Goal: Task Accomplishment & Management: Use online tool/utility

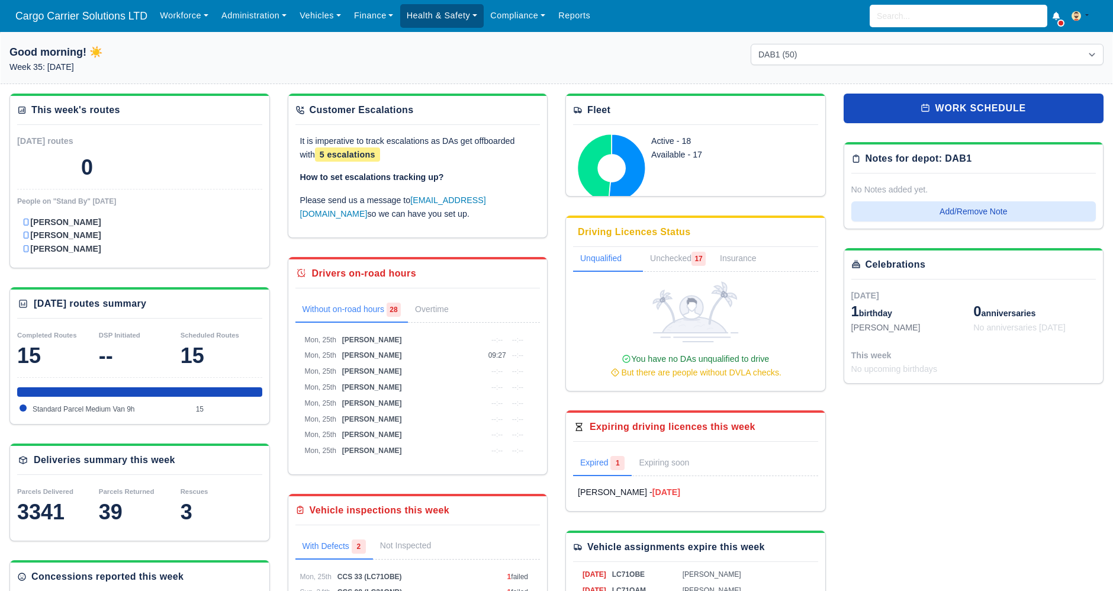
drag, startPoint x: 406, startPoint y: 3, endPoint x: 407, endPoint y: 11, distance: 7.8
click at [407, 3] on div "Workforce Manpower Expiring Documents Leave Requests Daily Attendance Daily Tim…" at bounding box center [628, 16] width 950 height 32
click at [414, 12] on link "Health & Safety" at bounding box center [442, 15] width 84 height 23
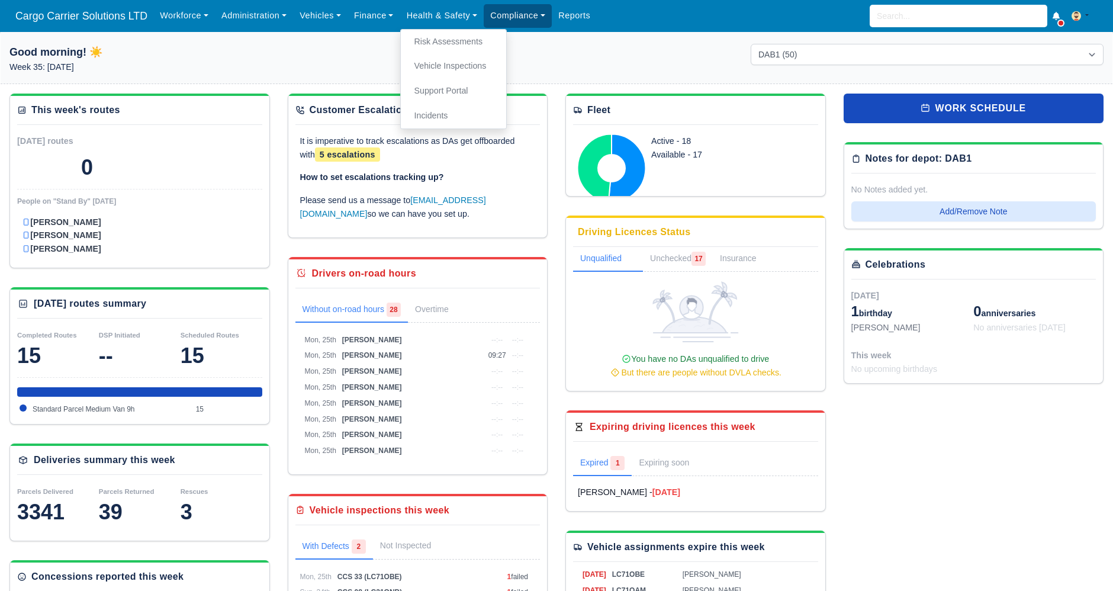
click at [502, 7] on link "Compliance" at bounding box center [518, 15] width 68 height 23
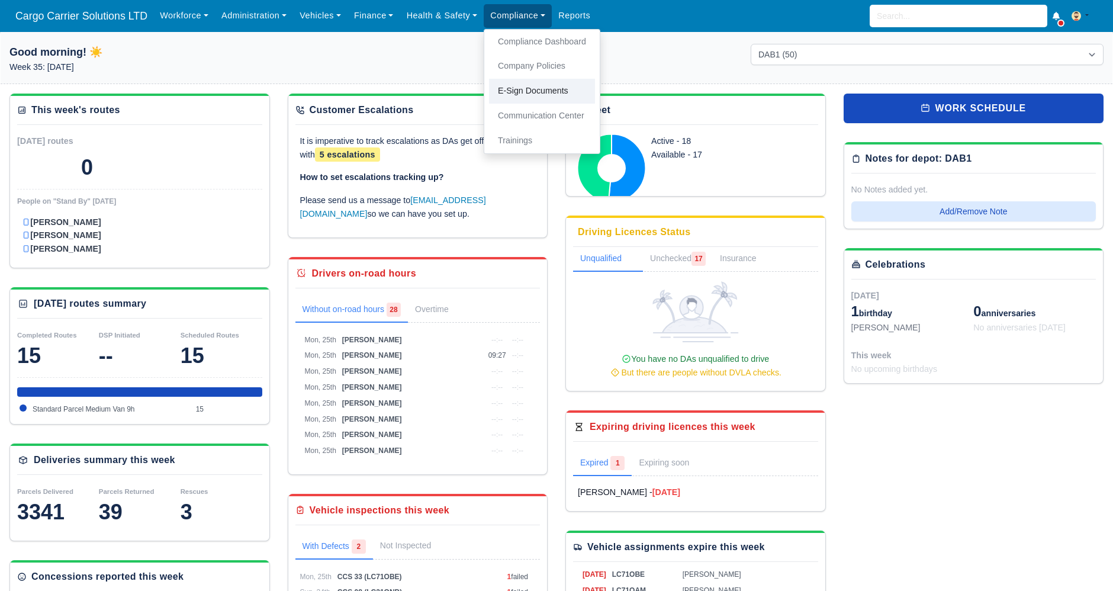
click at [517, 98] on link "E-Sign Documents" at bounding box center [542, 91] width 106 height 25
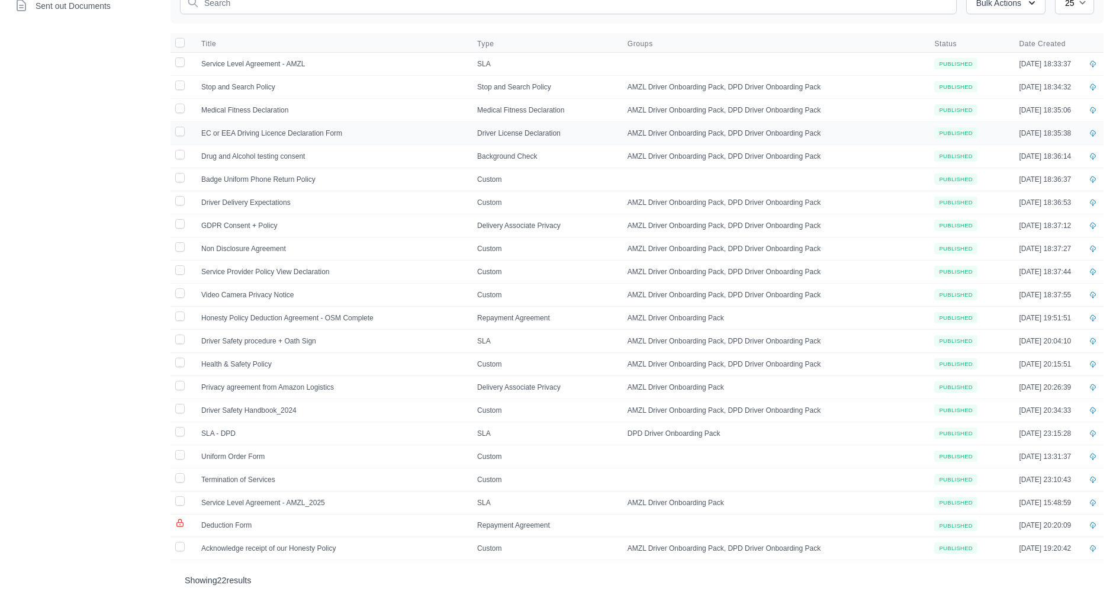
scroll to position [150, 0]
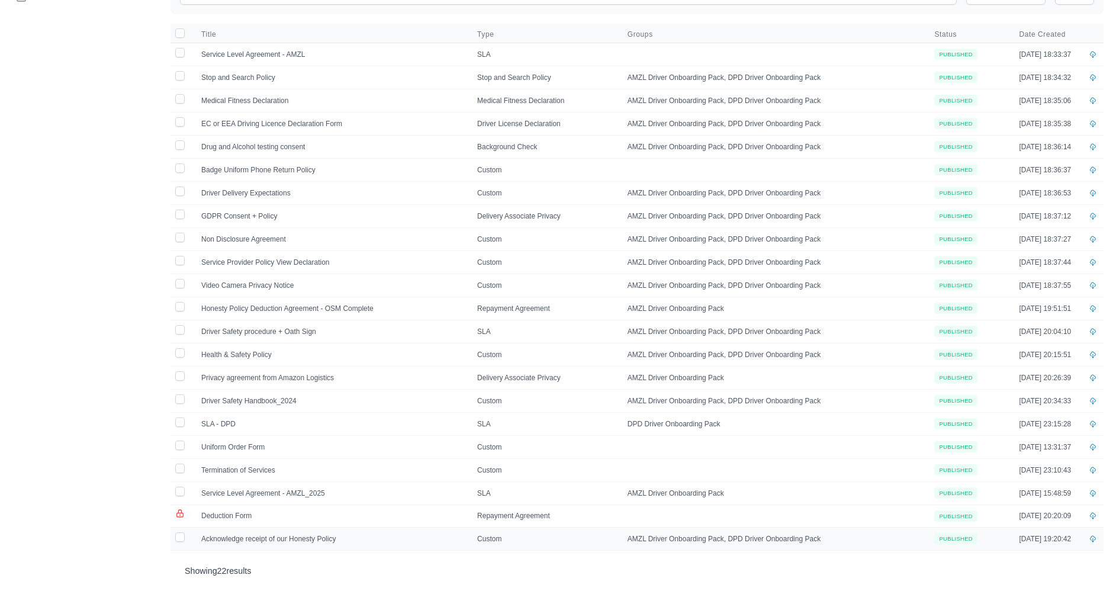
click at [253, 527] on td "Acknowledge receipt of our Honesty Policy" at bounding box center [332, 538] width 276 height 23
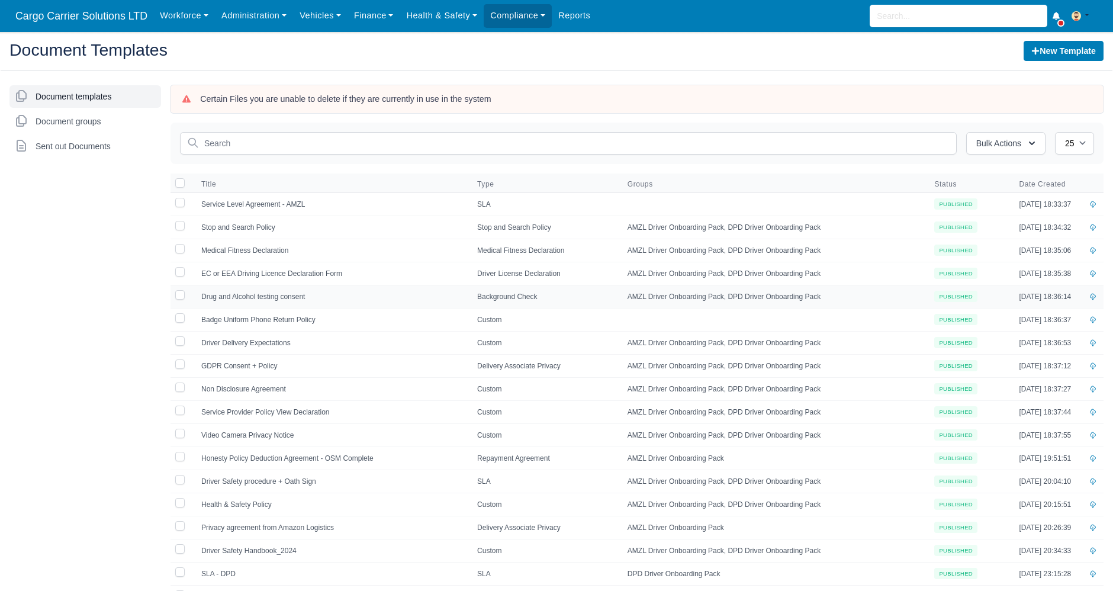
scroll to position [150, 0]
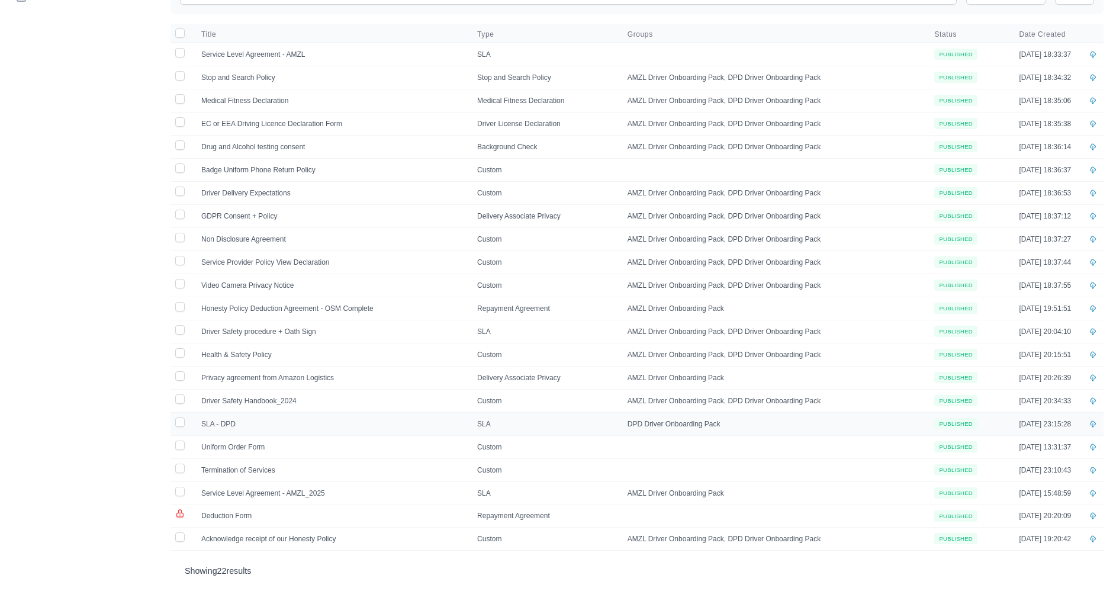
click at [252, 412] on td "SLA - DPD" at bounding box center [332, 423] width 276 height 23
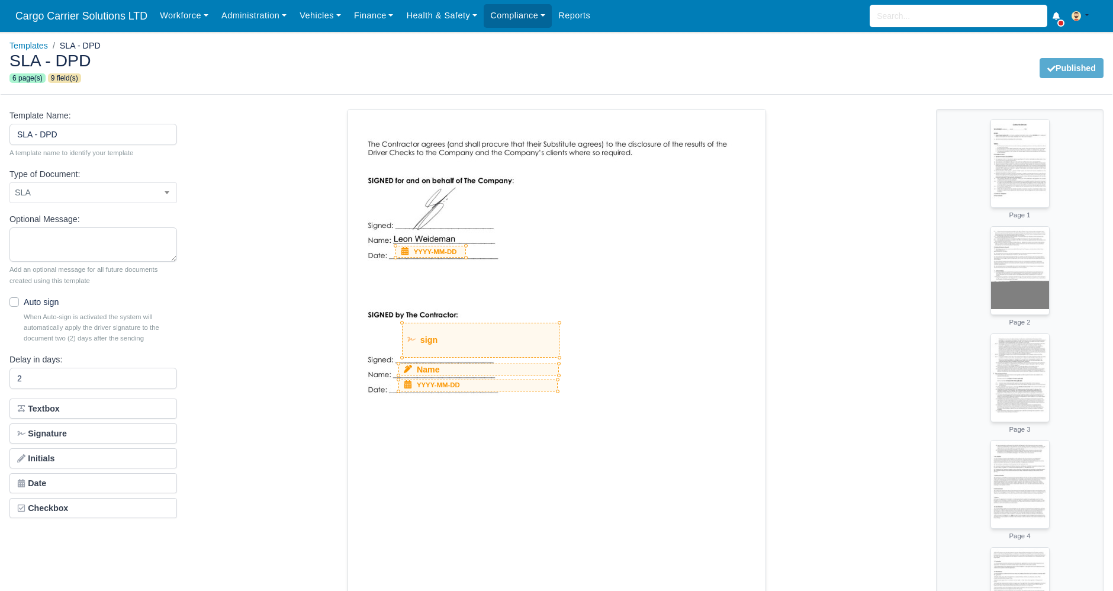
select select "sla"
click at [1024, 150] on img at bounding box center [1020, 161] width 58 height 82
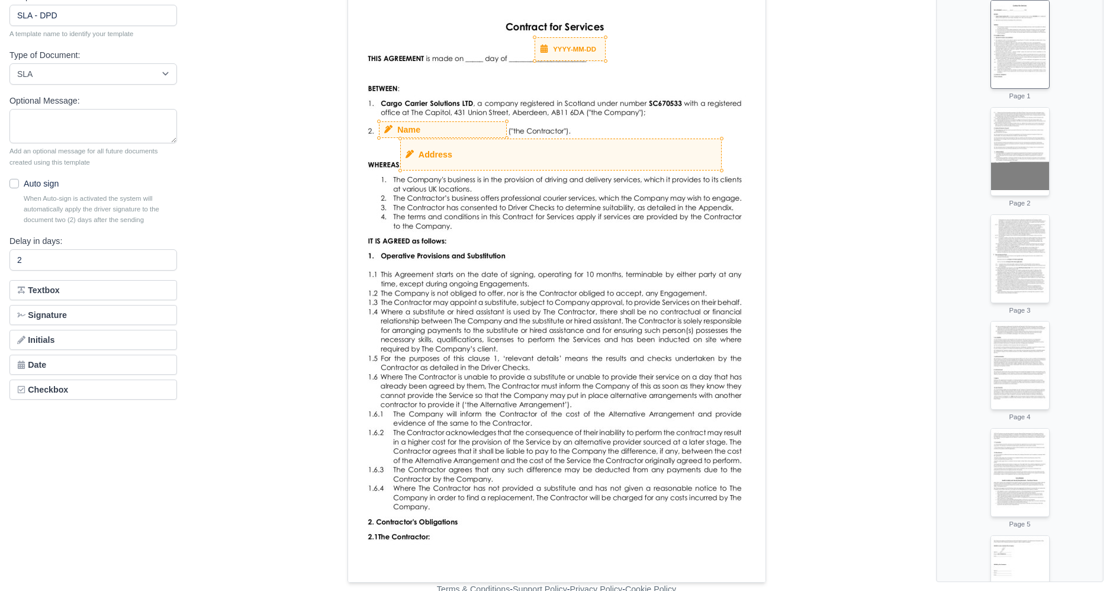
scroll to position [123, 0]
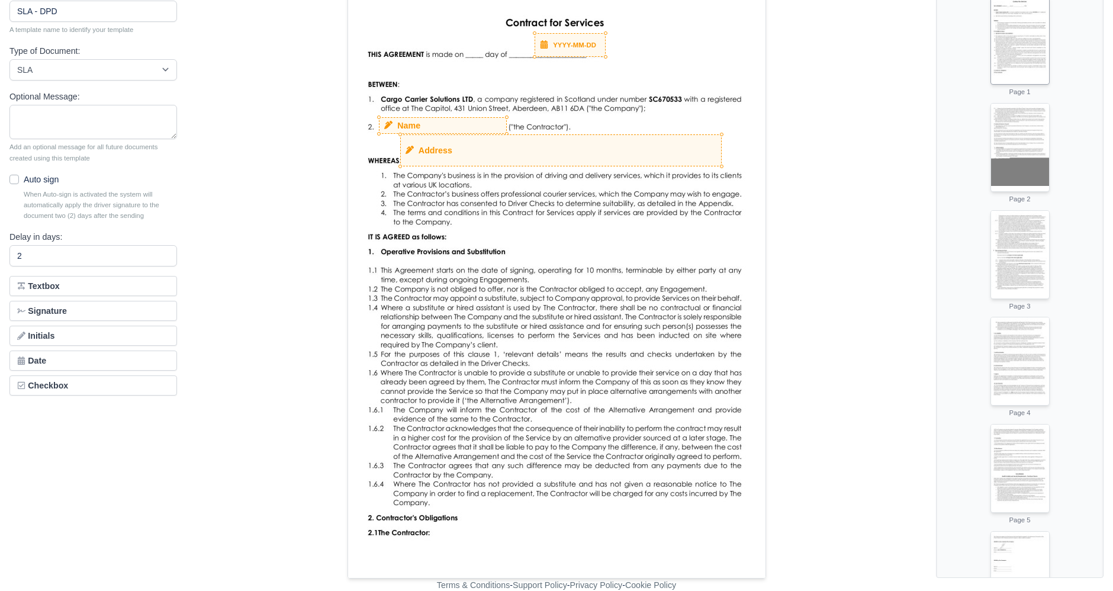
click at [1015, 64] on img at bounding box center [1020, 37] width 58 height 82
click at [1010, 141] on img at bounding box center [1020, 145] width 58 height 82
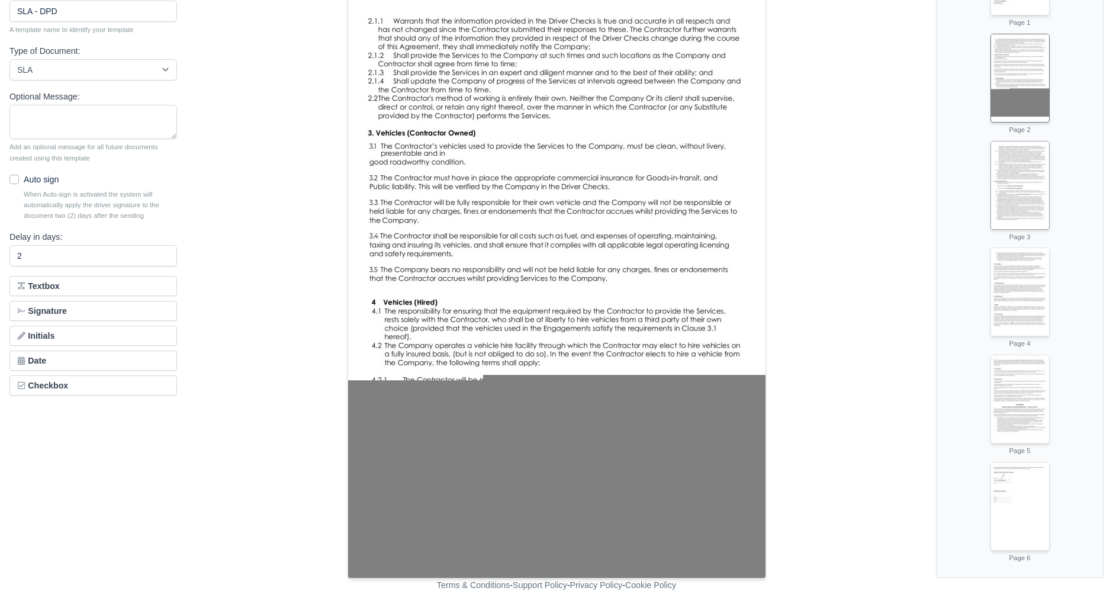
click at [1023, 180] on img at bounding box center [1020, 182] width 58 height 82
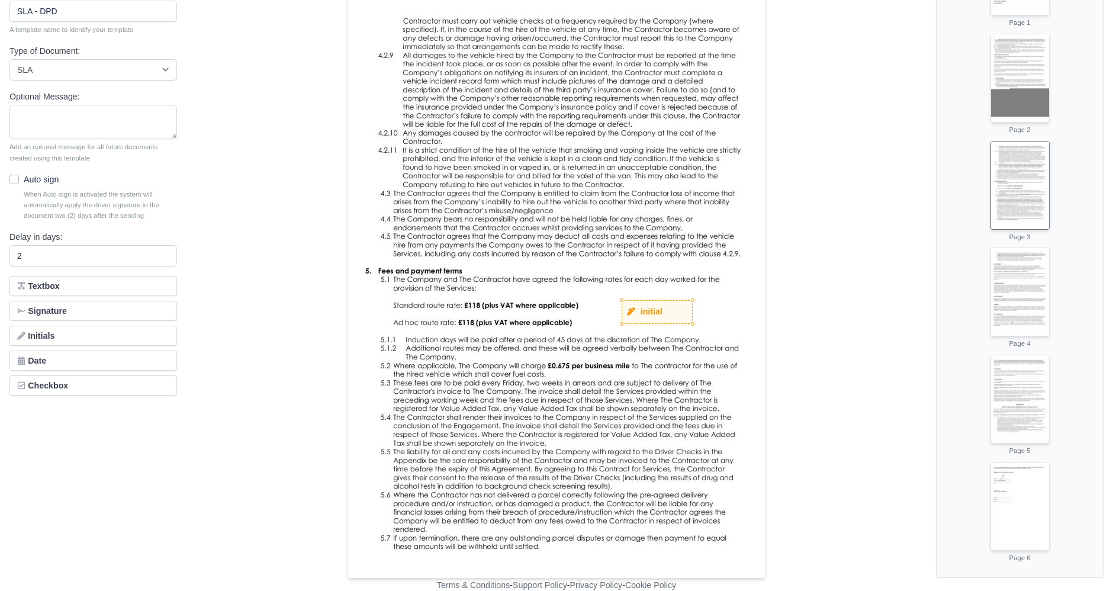
click at [505, 363] on img at bounding box center [557, 281] width 418 height 591
click at [471, 386] on img at bounding box center [557, 281] width 418 height 591
